Goal: Use online tool/utility: Utilize a website feature to perform a specific function

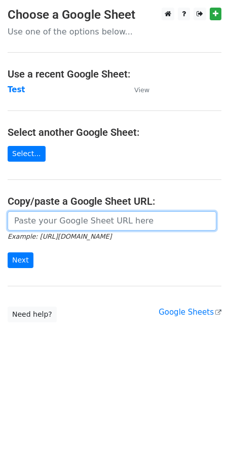
click at [71, 223] on input "url" at bounding box center [112, 220] width 209 height 19
paste input "https://docs.google.com/spreadsheets/d/1CQa_GYmJ5lAiyK2cVAa0HnWH_D20vSNWEcPHQ8W…"
type input "https://docs.google.com/spreadsheets/d/1CQa_GYmJ5lAiyK2cVAa0HnWH_D20vSNWEcPHQ8W…"
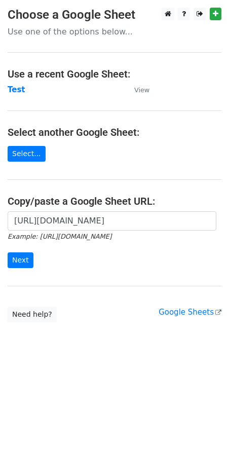
scroll to position [0, 0]
click at [22, 259] on input "Next" at bounding box center [21, 260] width 26 height 16
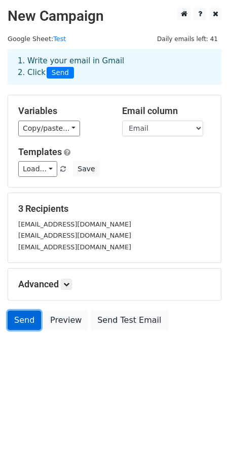
click at [27, 319] on link "Send" at bounding box center [24, 319] width 33 height 19
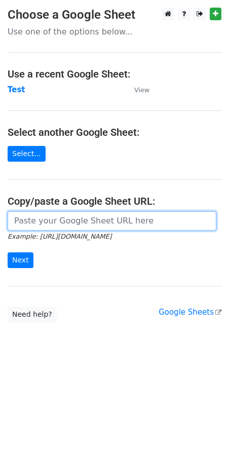
click at [64, 224] on input "url" at bounding box center [112, 220] width 209 height 19
paste input "https://docs.google.com/spreadsheets/d/1CQa_GYmJ5lAiyK2cVAa0HnWH_D20vSNWEcPHQ8W…"
type input "https://docs.google.com/spreadsheets/d/1CQa_GYmJ5lAiyK2cVAa0HnWH_D20vSNWEcPHQ8W…"
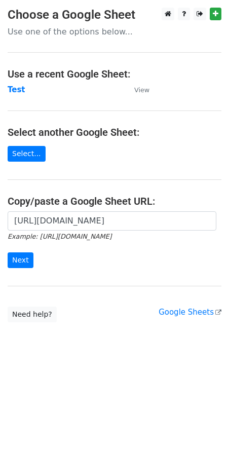
scroll to position [0, 0]
click at [92, 388] on html "Choose a Google Sheet Use one of the options below... Use a recent Google Sheet…" at bounding box center [114, 225] width 229 height 450
click at [23, 258] on input "Next" at bounding box center [21, 260] width 26 height 16
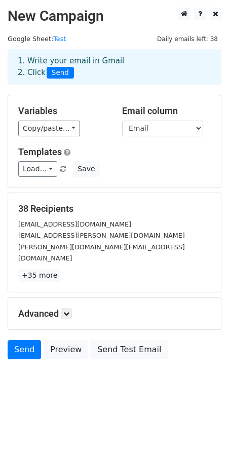
click at [59, 260] on form "Variables Copy/paste... {{First Name}} {{Email}} Email column First Name Email …" at bounding box center [115, 229] width 214 height 269
click at [67, 310] on icon at bounding box center [66, 313] width 6 height 6
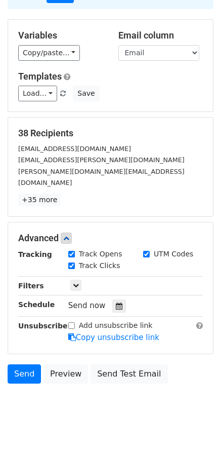
scroll to position [83, 0]
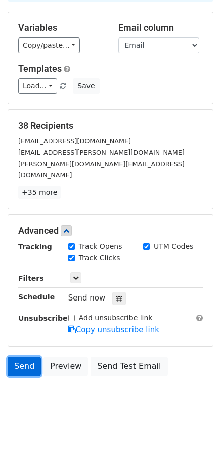
click at [22, 357] on link "Send" at bounding box center [24, 366] width 33 height 19
